Goal: Information Seeking & Learning: Compare options

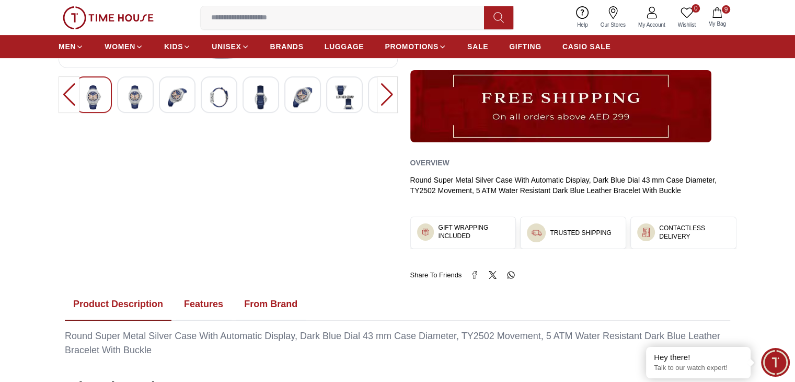
scroll to position [339, 0]
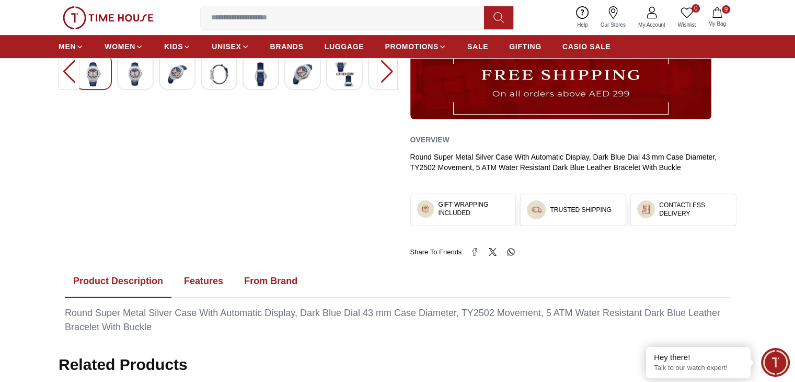
click at [328, 115] on div "30%" at bounding box center [228, 16] width 339 height 480
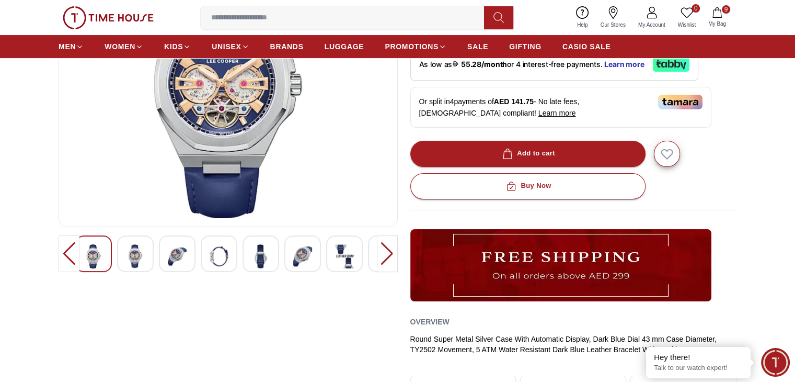
scroll to position [0, 0]
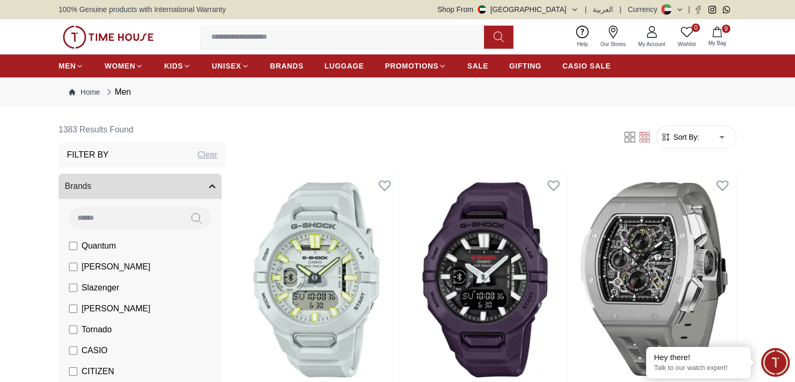
click at [78, 267] on label "[PERSON_NAME]" at bounding box center [110, 266] width 82 height 13
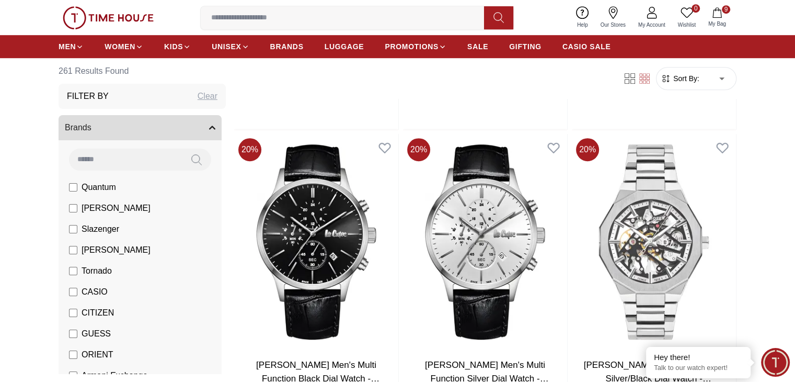
scroll to position [650, 0]
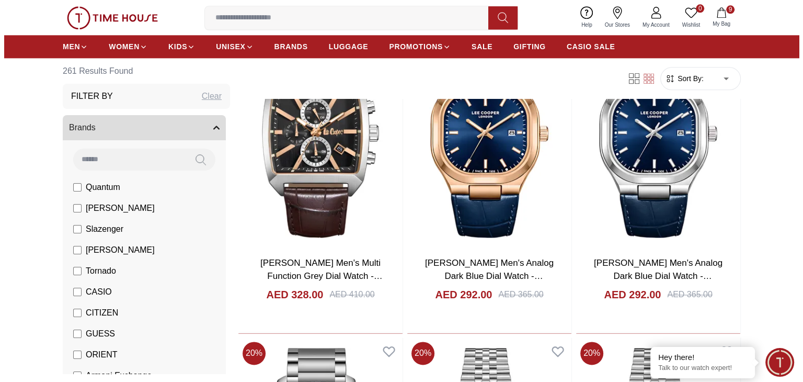
scroll to position [1364, 0]
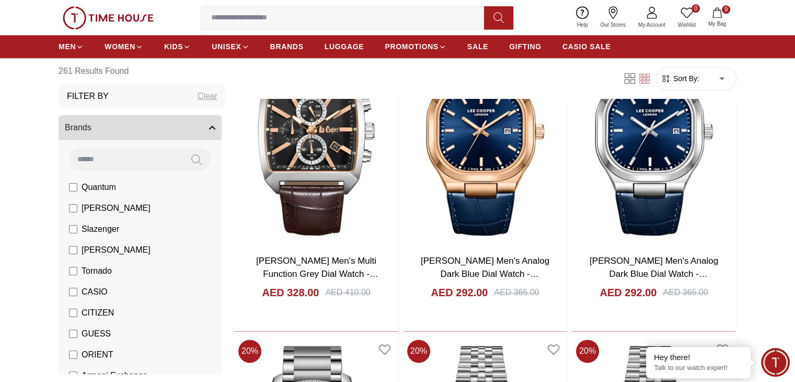
click at [722, 17] on icon "button" at bounding box center [717, 12] width 10 height 10
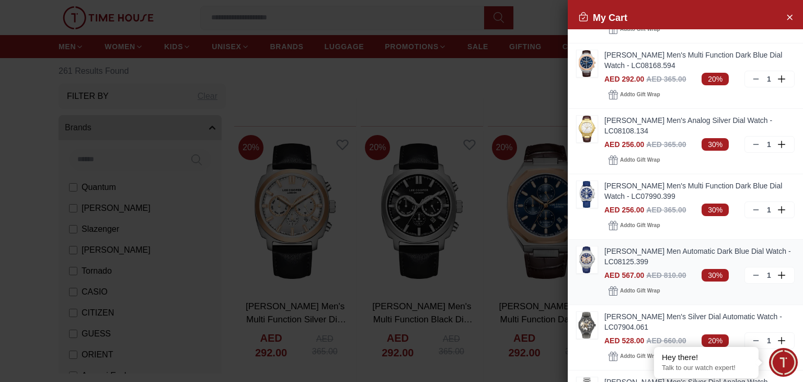
scroll to position [115, 0]
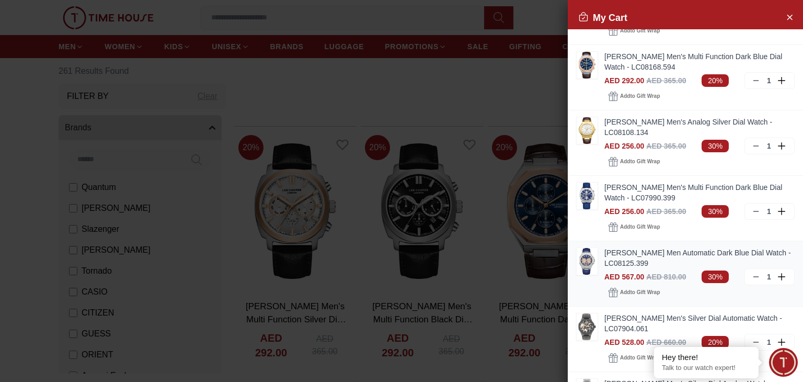
click at [585, 256] on img at bounding box center [587, 261] width 21 height 27
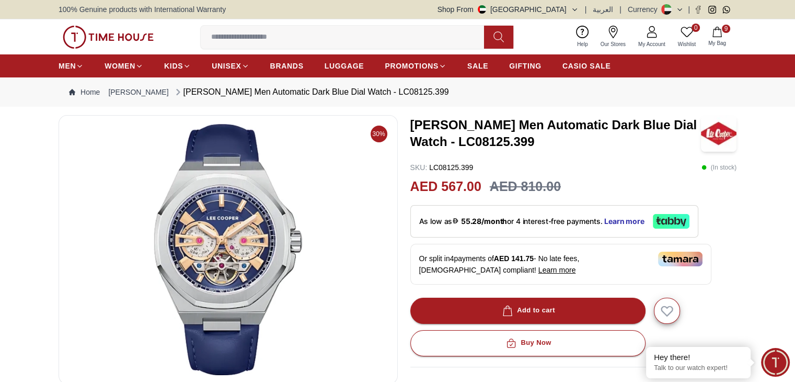
click at [712, 34] on icon "button" at bounding box center [717, 32] width 10 height 10
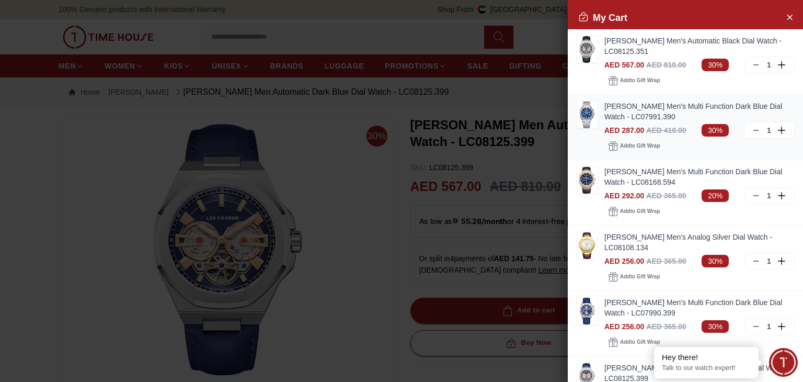
click at [585, 108] on img at bounding box center [587, 114] width 21 height 27
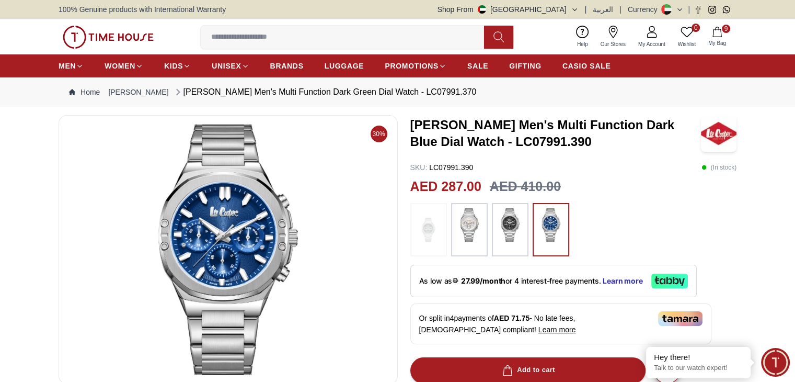
click at [479, 218] on img at bounding box center [469, 224] width 26 height 33
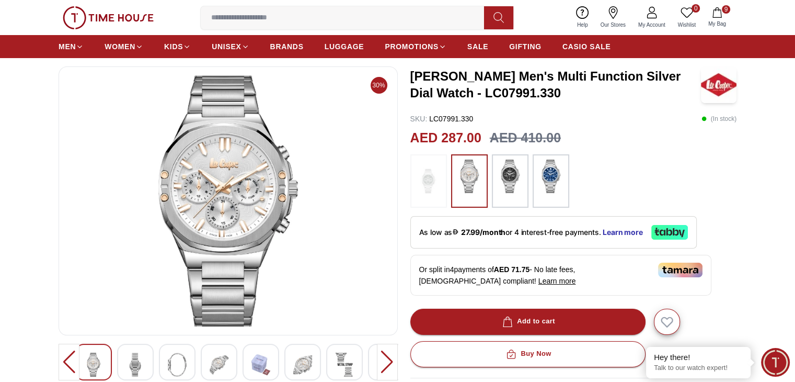
scroll to position [75, 0]
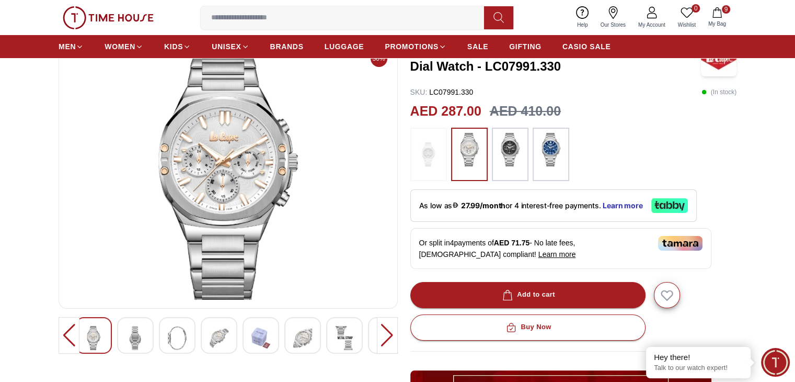
click at [164, 327] on div at bounding box center [177, 335] width 37 height 37
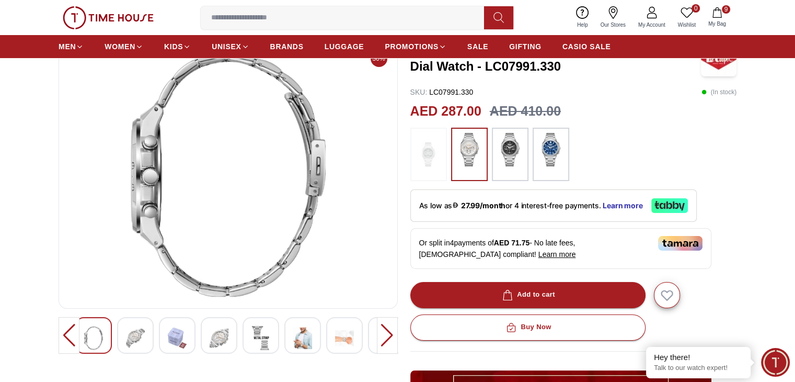
click at [216, 347] on img at bounding box center [219, 338] width 19 height 24
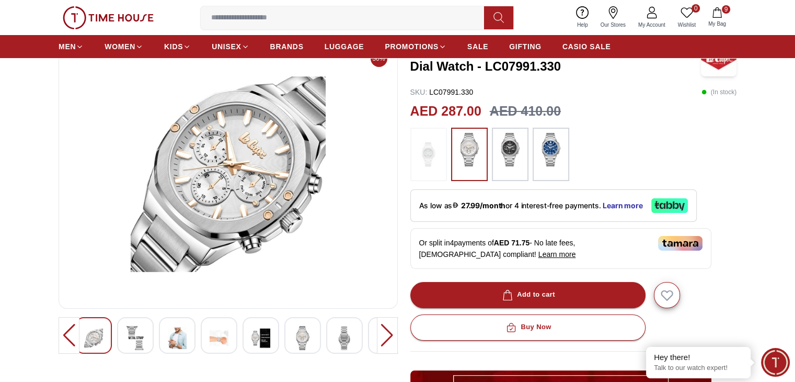
click at [249, 348] on div at bounding box center [261, 335] width 37 height 37
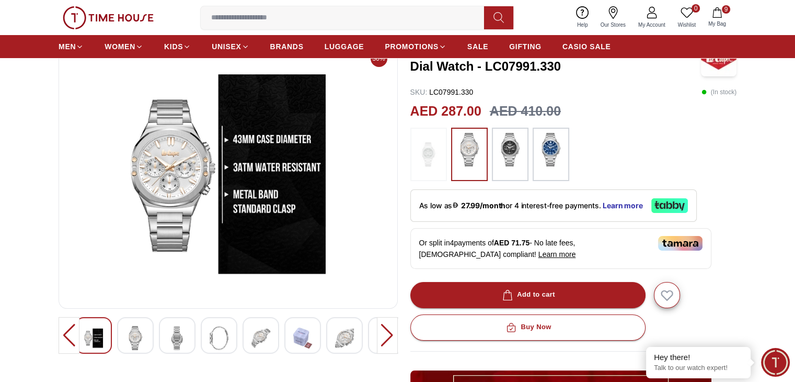
click at [298, 347] on img at bounding box center [302, 338] width 19 height 24
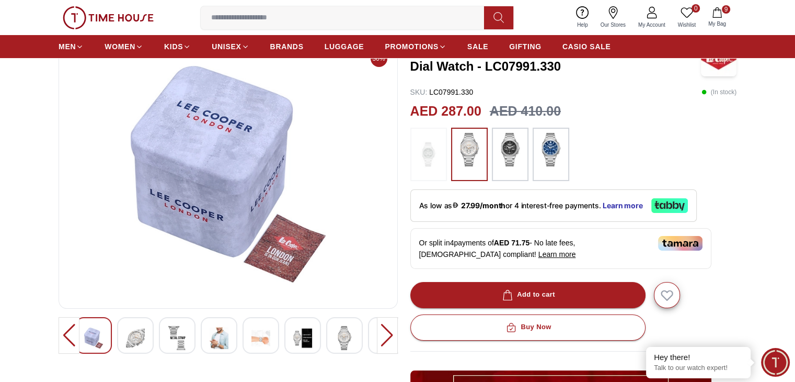
click at [297, 341] on img at bounding box center [302, 338] width 19 height 24
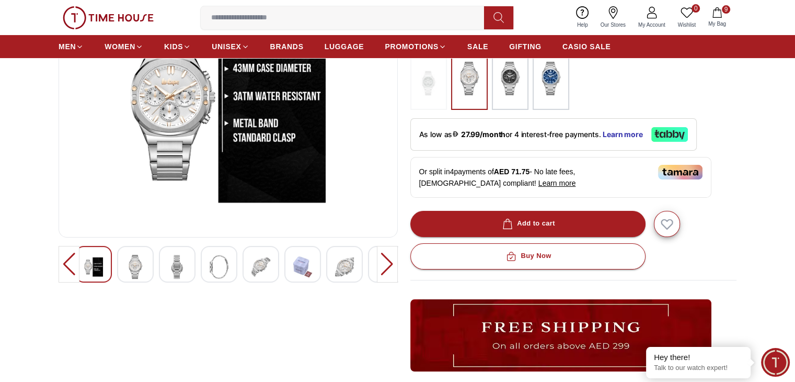
scroll to position [0, 0]
